Goal: Task Accomplishment & Management: Manage account settings

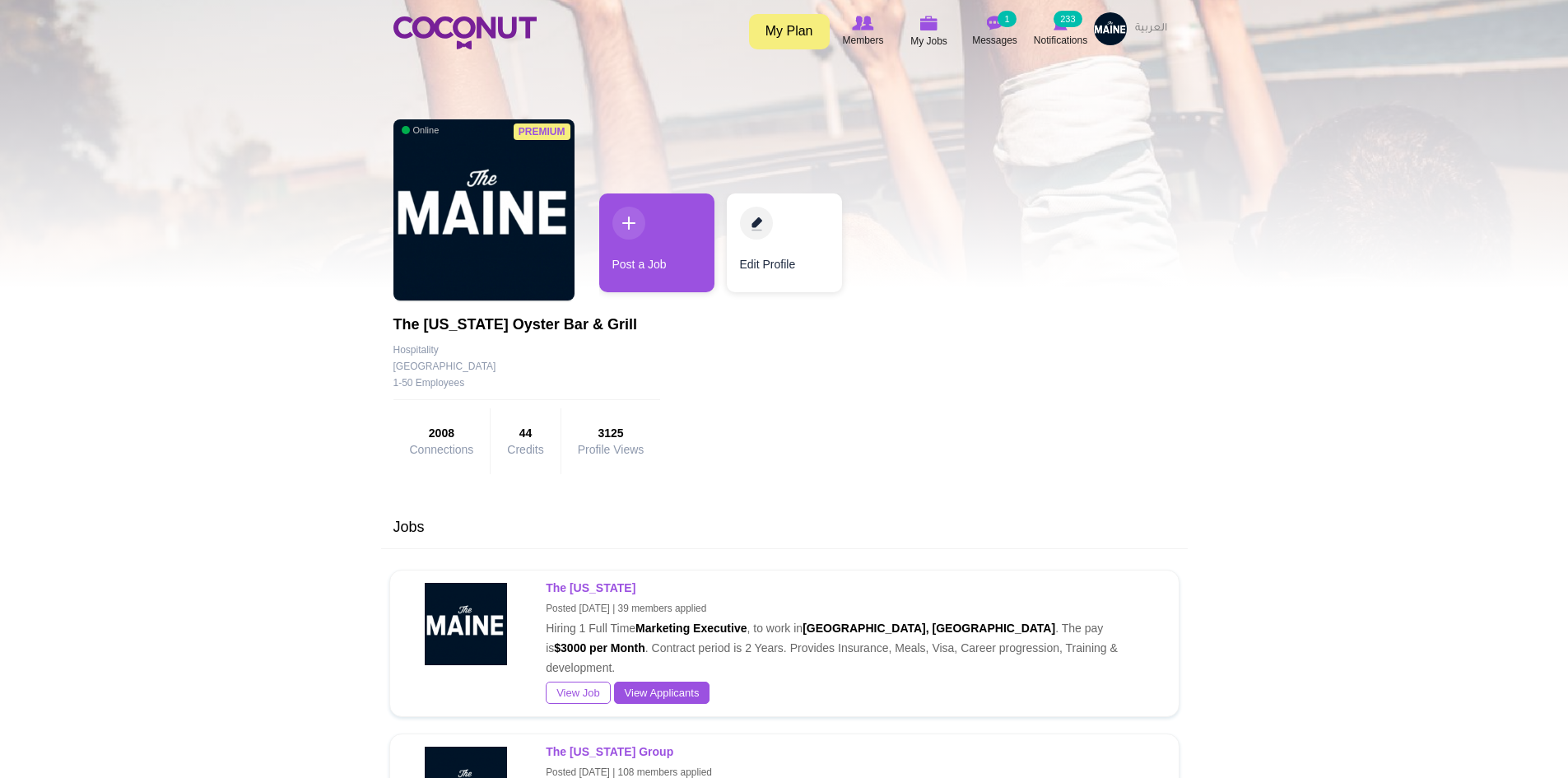
click at [802, 36] on link "My Plan" at bounding box center [789, 31] width 80 height 36
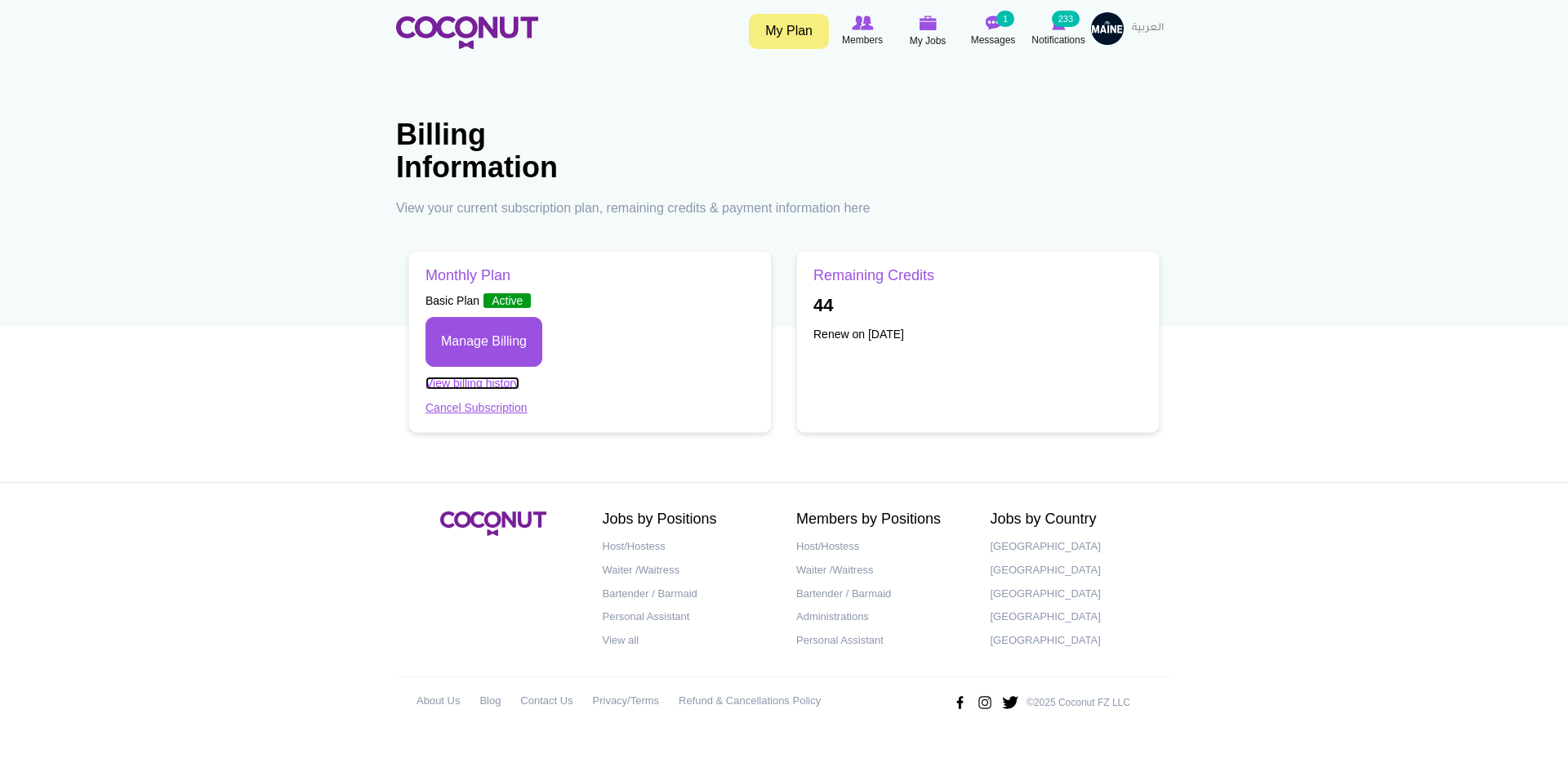
click at [499, 379] on link "View billing history" at bounding box center [473, 384] width 94 height 13
